Goal: Check status: Check status

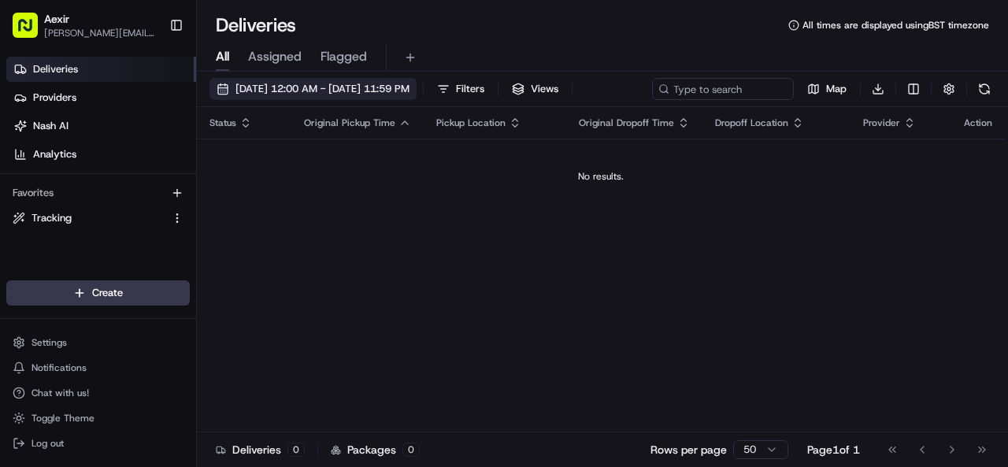
click at [409, 92] on span "[DATE] 12:00 AM - [DATE] 11:59 PM" at bounding box center [322, 89] width 174 height 14
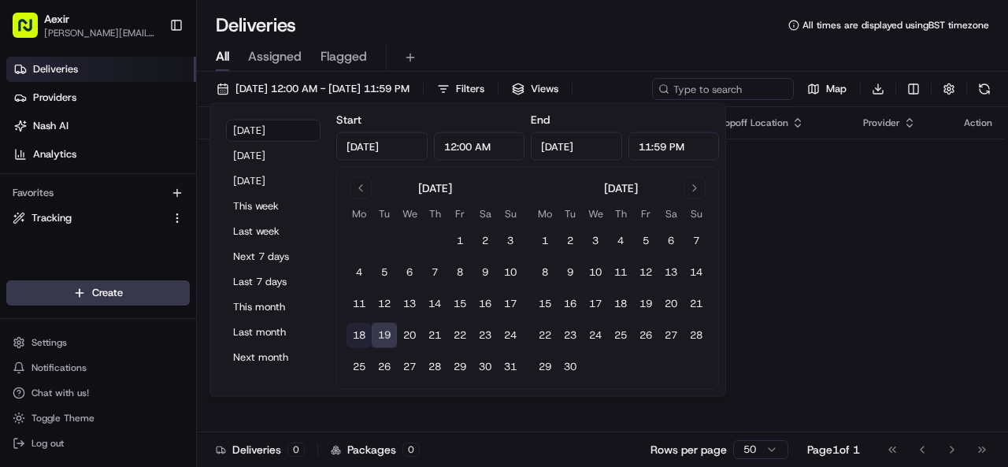
click at [359, 336] on button "18" at bounding box center [358, 335] width 25 height 25
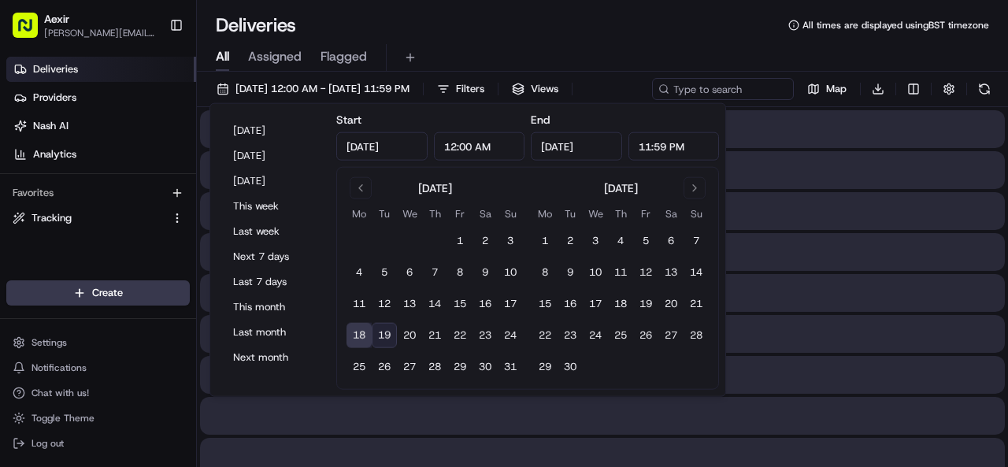
click at [359, 336] on button "18" at bounding box center [358, 335] width 25 height 25
type input "[DATE]"
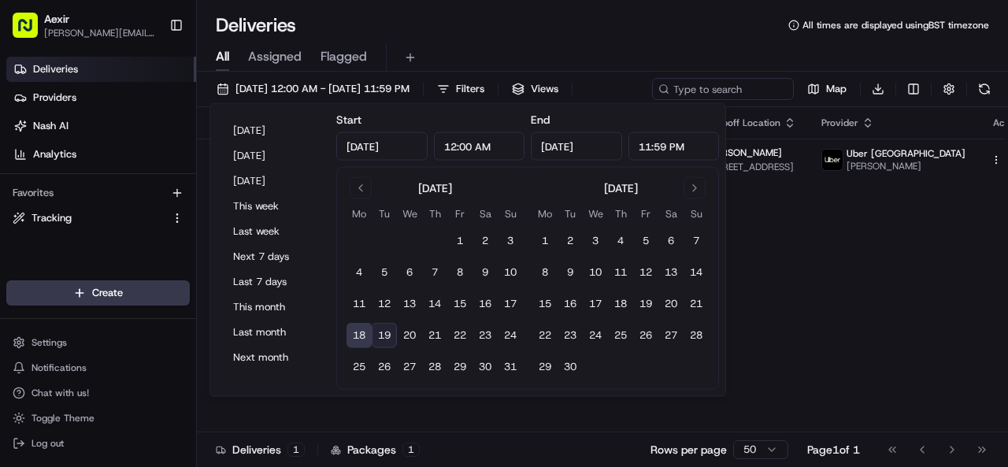
click at [359, 329] on button "18" at bounding box center [358, 335] width 25 height 25
click at [486, 60] on div "All Assigned Flagged" at bounding box center [602, 58] width 811 height 28
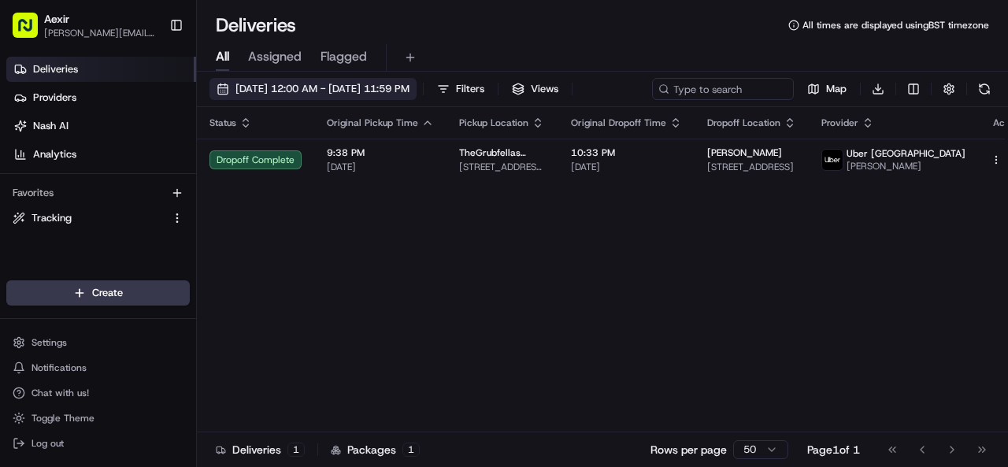
click at [394, 81] on button "[DATE] 12:00 AM - [DATE] 11:59 PM" at bounding box center [312, 89] width 207 height 22
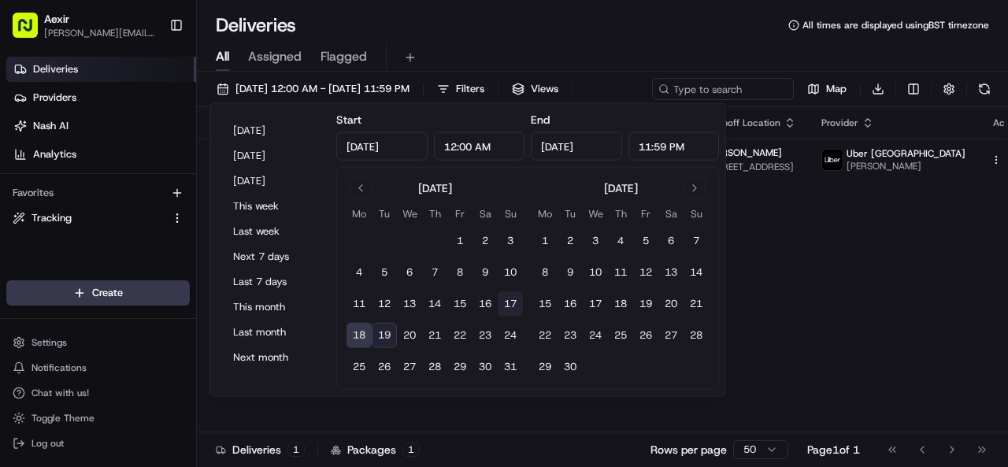
click at [510, 300] on button "17" at bounding box center [509, 303] width 25 height 25
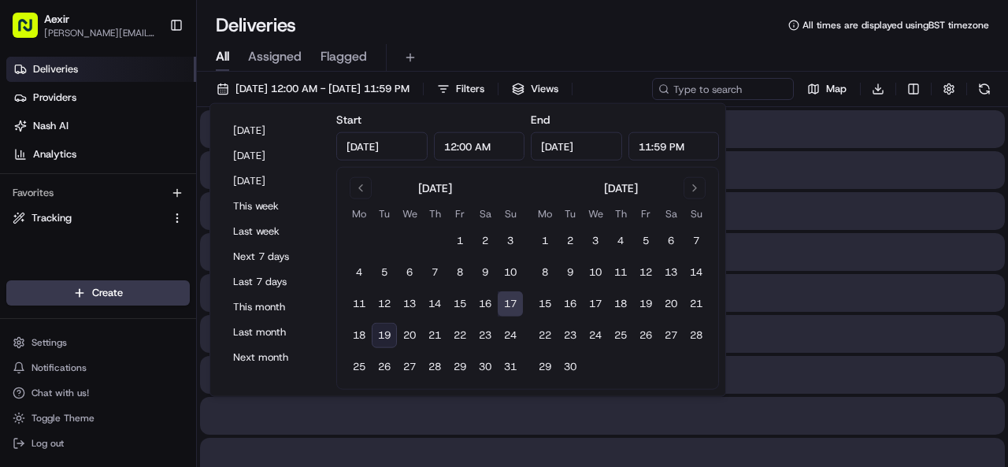
type input "[DATE]"
click at [510, 300] on button "17" at bounding box center [509, 303] width 25 height 25
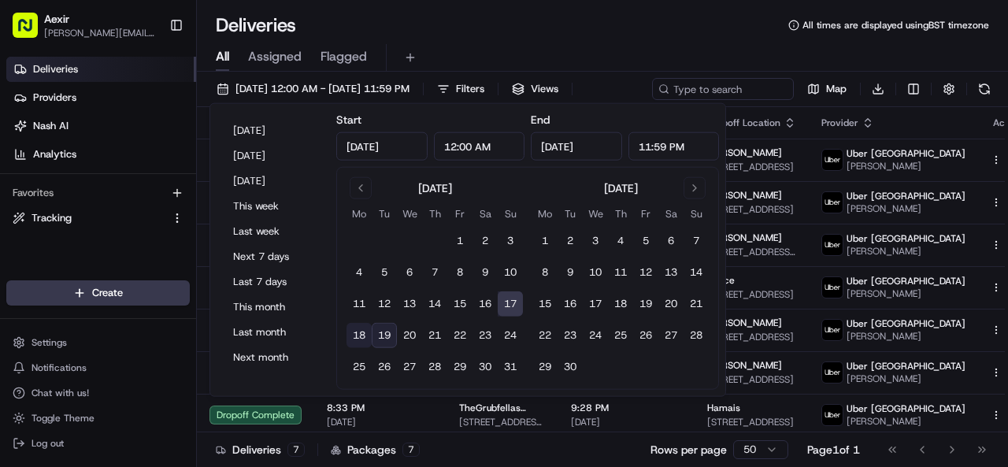
click at [356, 335] on button "18" at bounding box center [358, 335] width 25 height 25
type input "[DATE]"
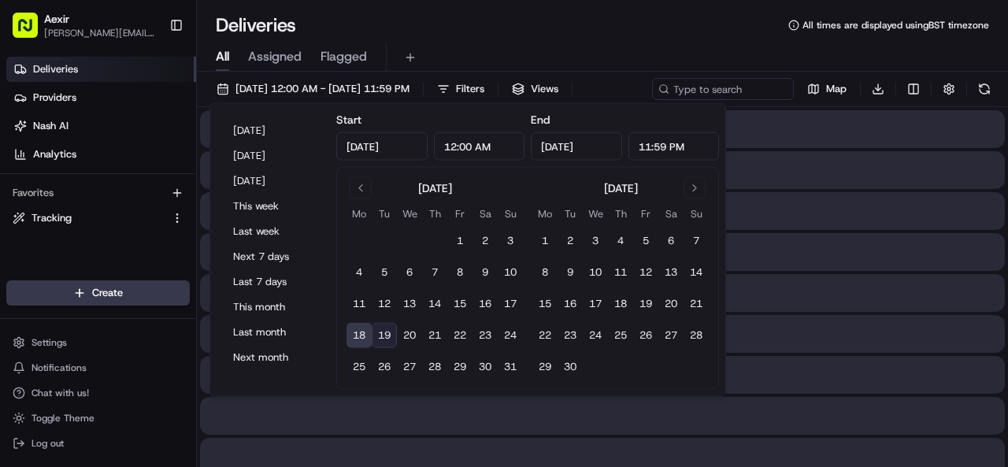
click at [356, 335] on button "18" at bounding box center [358, 335] width 25 height 25
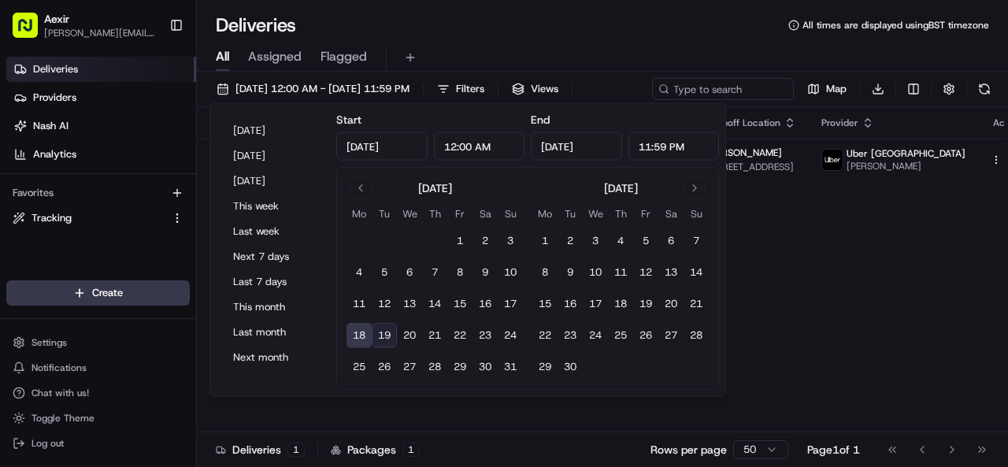
click at [527, 21] on div "Deliveries All times are displayed using BST timezone" at bounding box center [602, 25] width 811 height 25
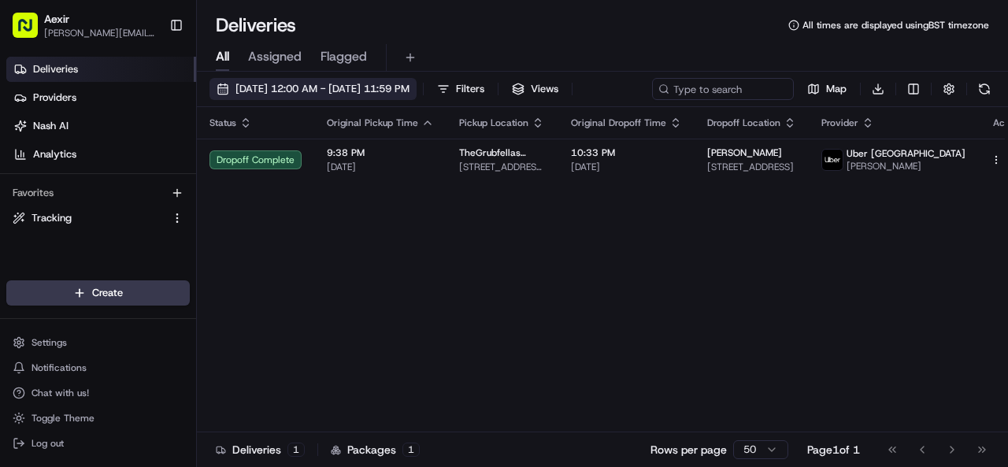
click at [409, 86] on span "[DATE] 12:00 AM - [DATE] 11:59 PM" at bounding box center [322, 89] width 174 height 14
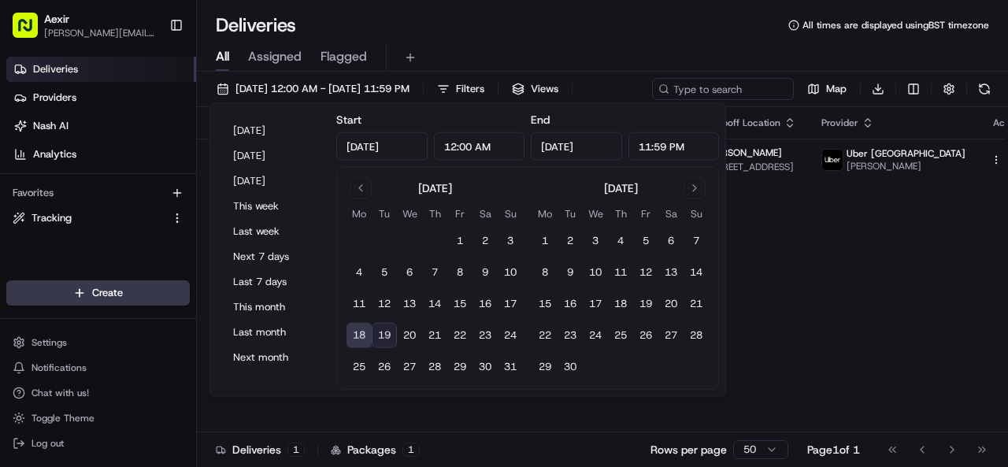
click at [386, 339] on button "19" at bounding box center [384, 335] width 25 height 25
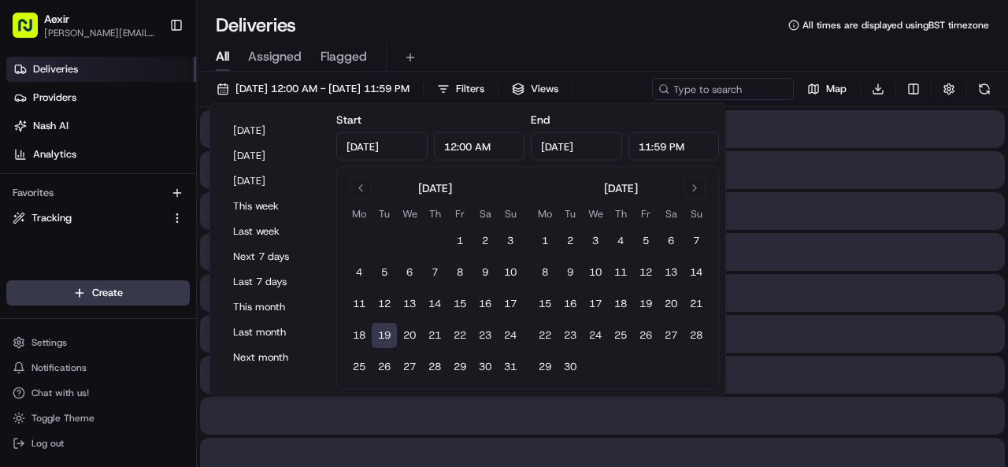
type input "[DATE]"
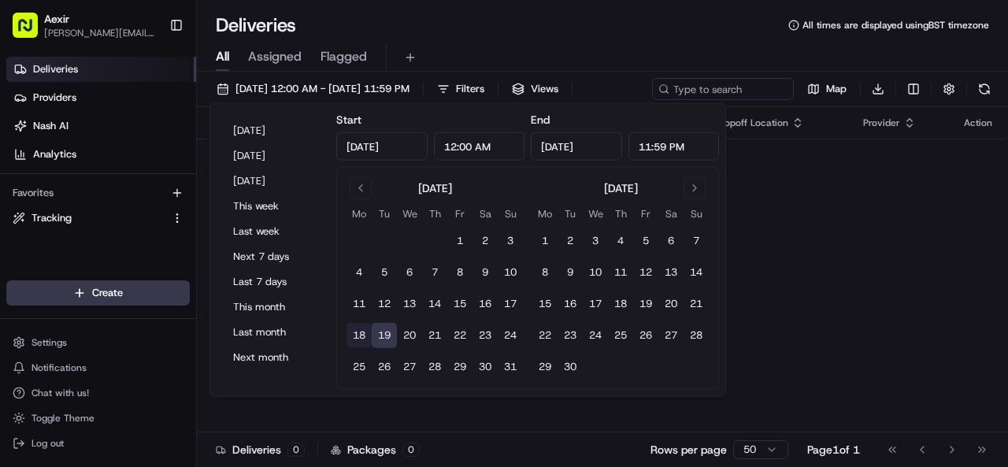
click at [354, 336] on button "18" at bounding box center [358, 335] width 25 height 25
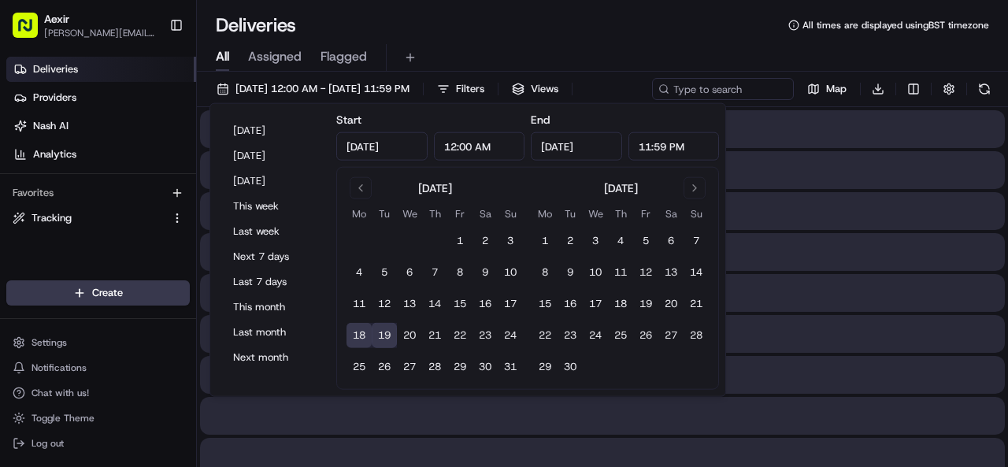
type input "[DATE]"
click at [354, 336] on button "18" at bounding box center [358, 335] width 25 height 25
type input "[DATE]"
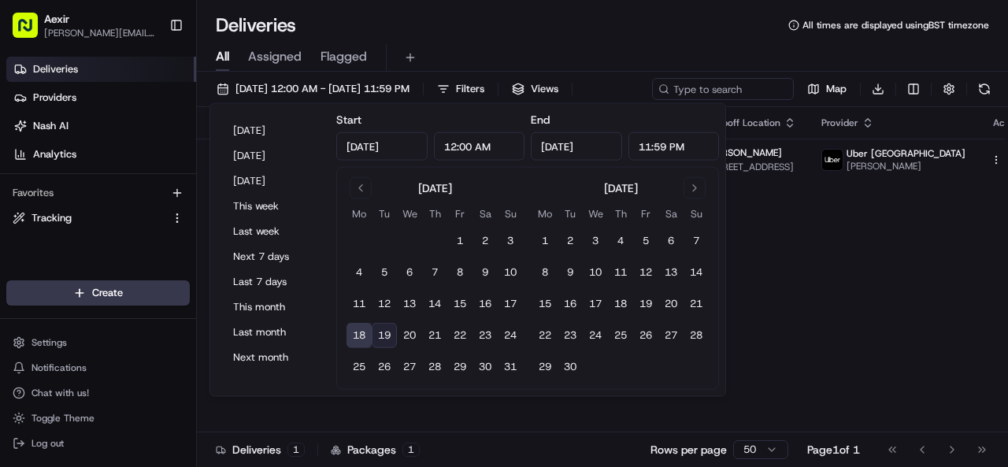
click at [529, 24] on div "Deliveries All times are displayed using BST timezone" at bounding box center [602, 25] width 811 height 25
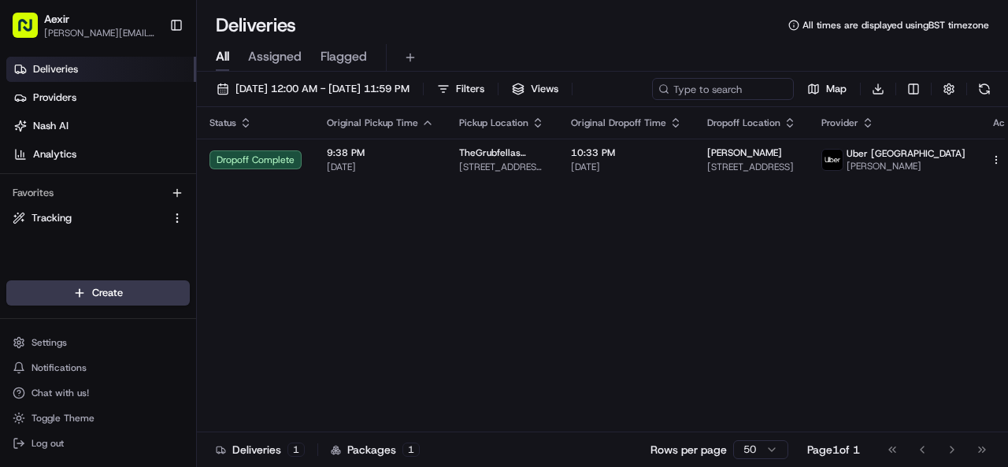
click at [906, 289] on div "Status Original Pickup Time Pickup Location Original Dropoff Time Dropoff Locat…" at bounding box center [616, 269] width 839 height 325
